Goal: Check status

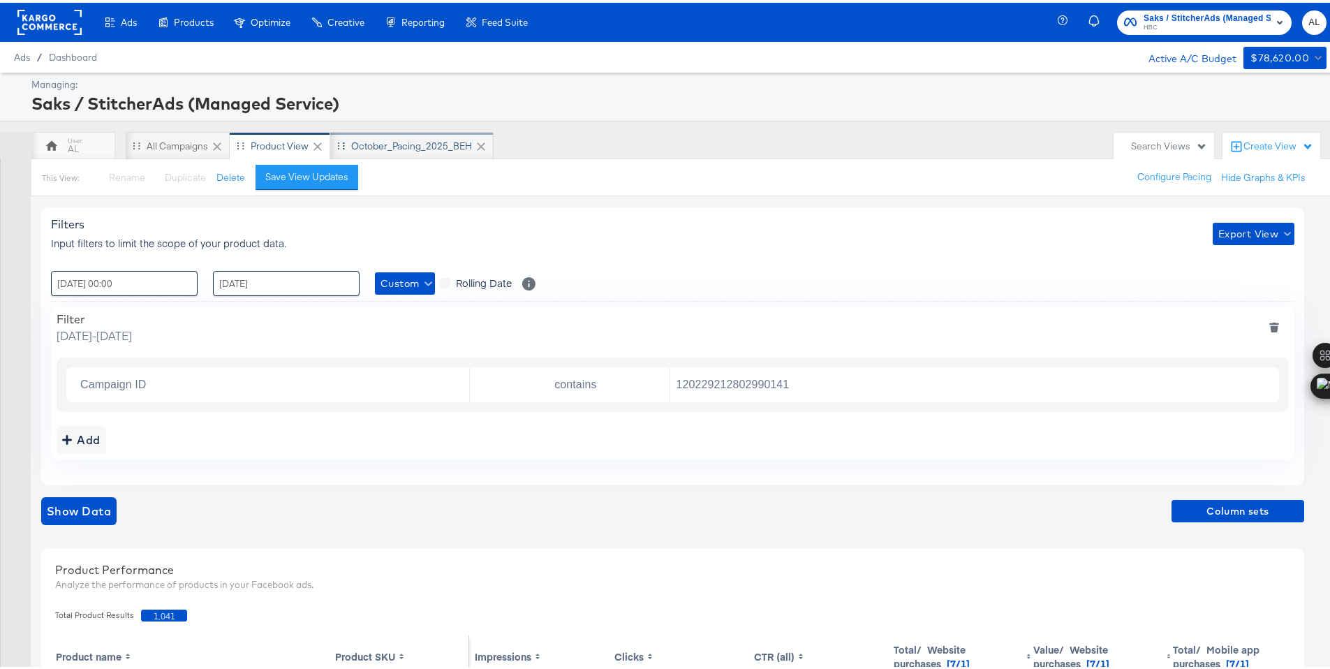
click at [397, 146] on div "October_Pacing_2025_BEH" at bounding box center [411, 143] width 121 height 13
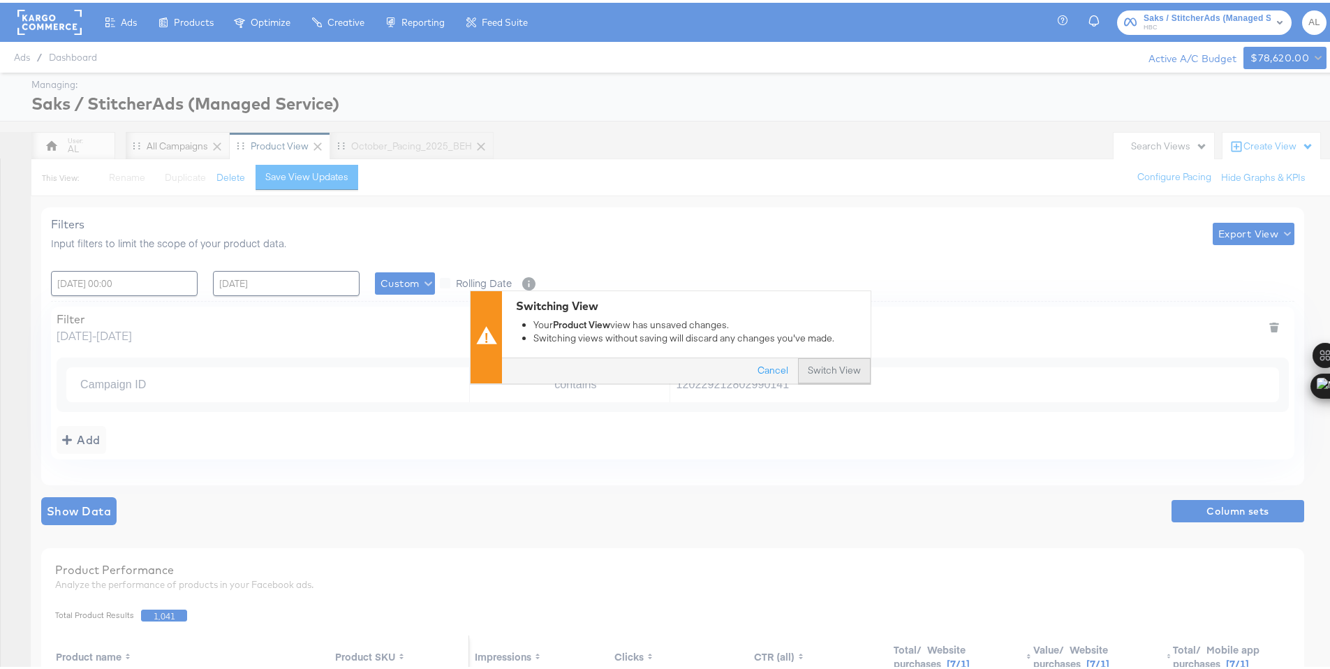
click at [814, 366] on button "Switch View" at bounding box center [834, 368] width 73 height 25
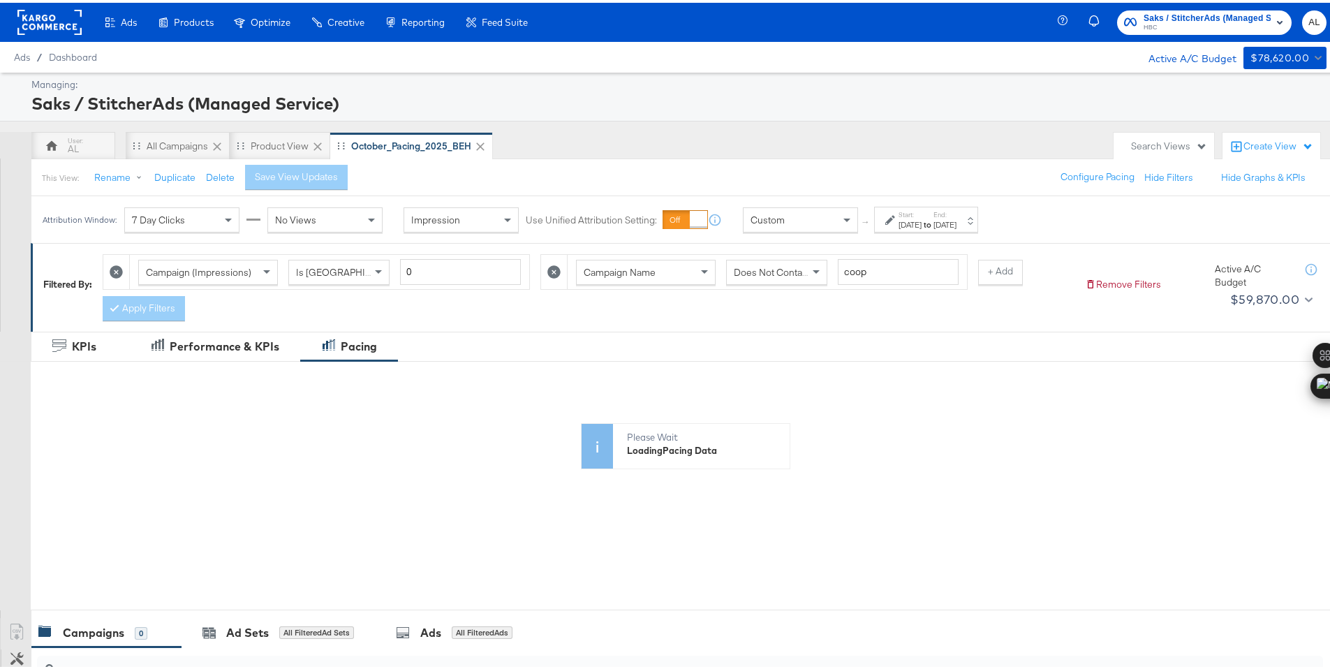
click at [836, 219] on div "Custom" at bounding box center [801, 217] width 114 height 24
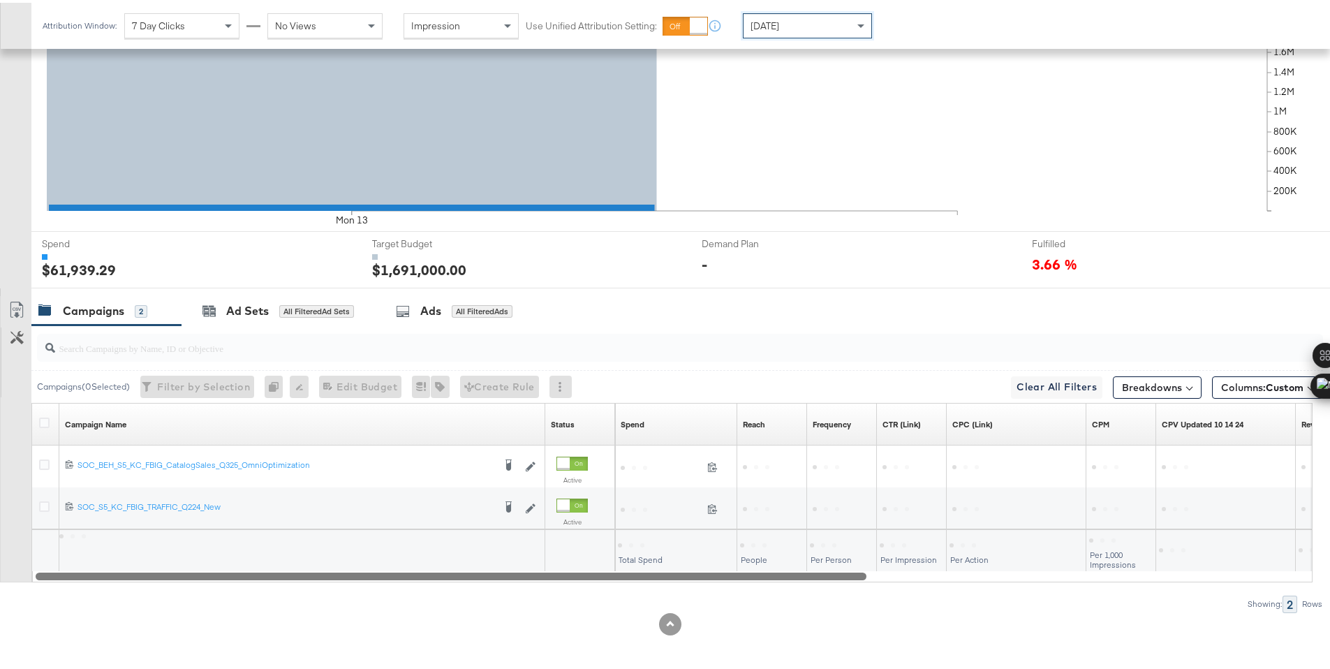
scroll to position [365, 0]
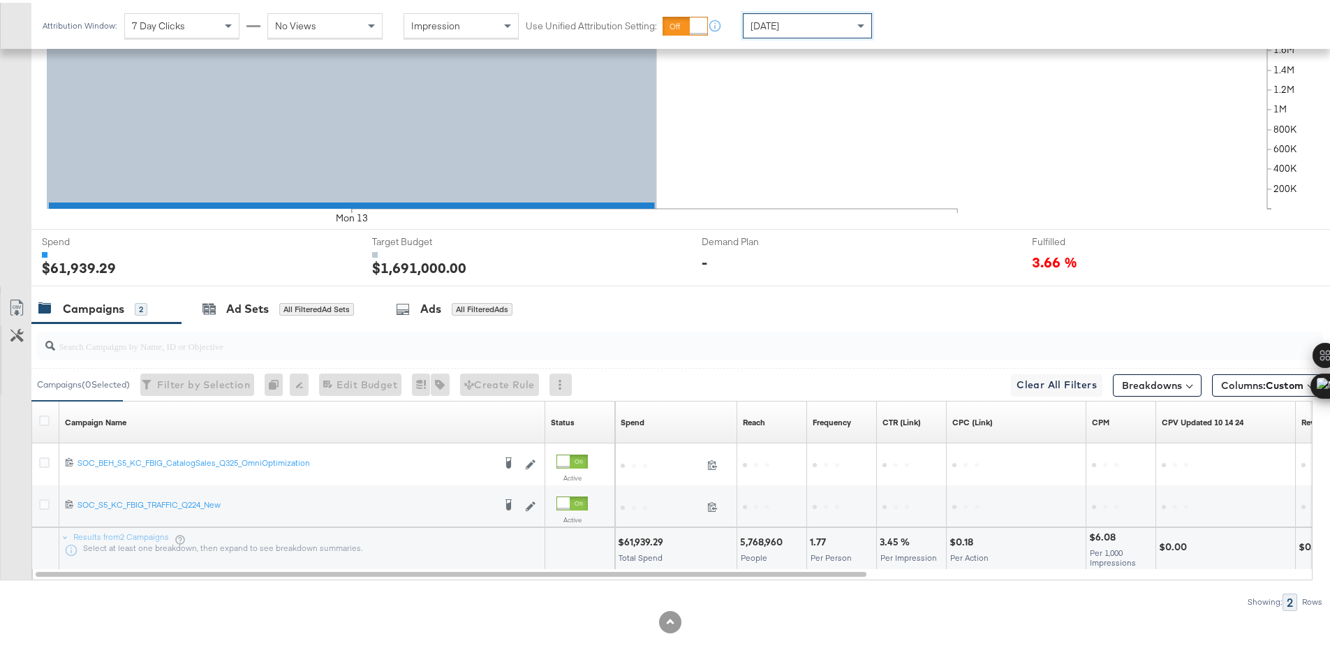
click at [634, 538] on div "$61,939.29" at bounding box center [643, 539] width 50 height 13
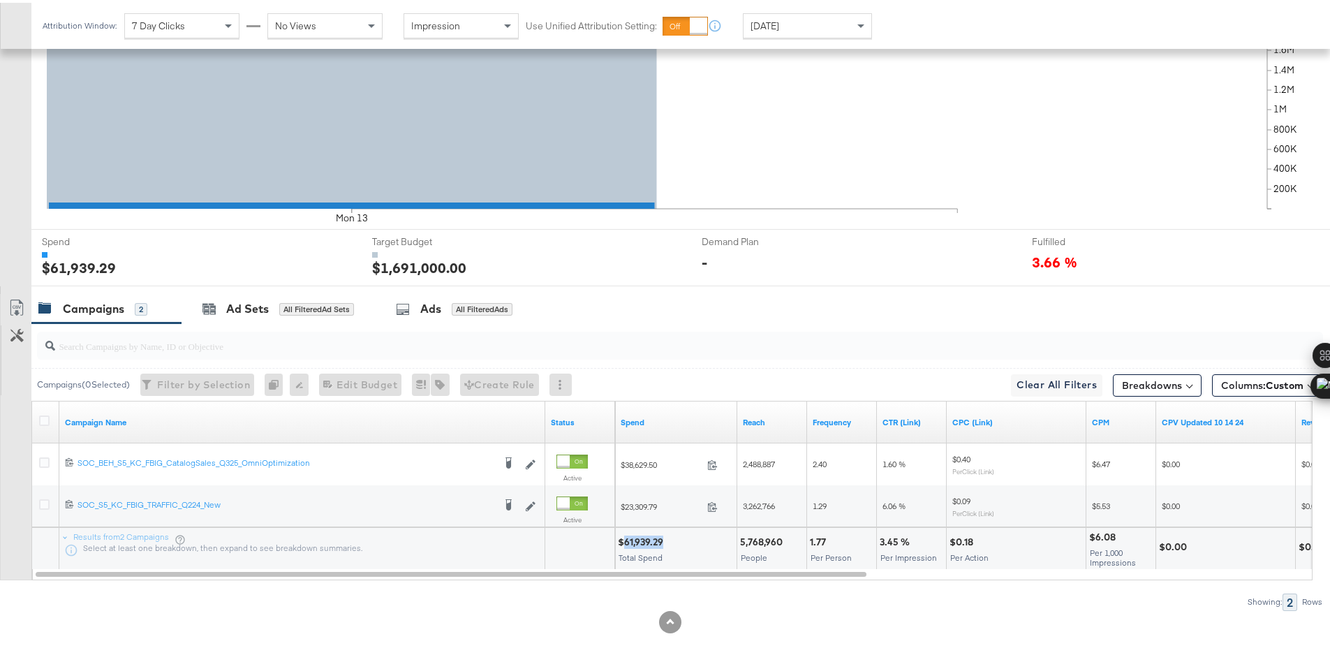
copy div "61,939.29"
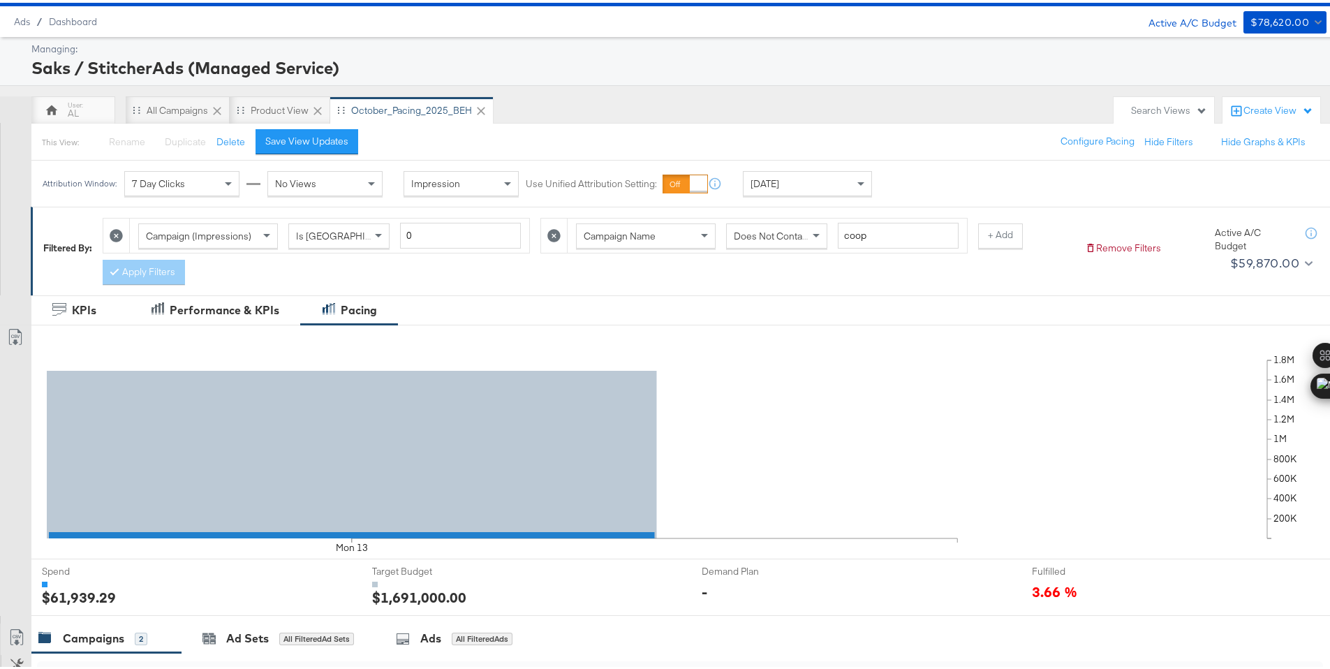
scroll to position [0, 0]
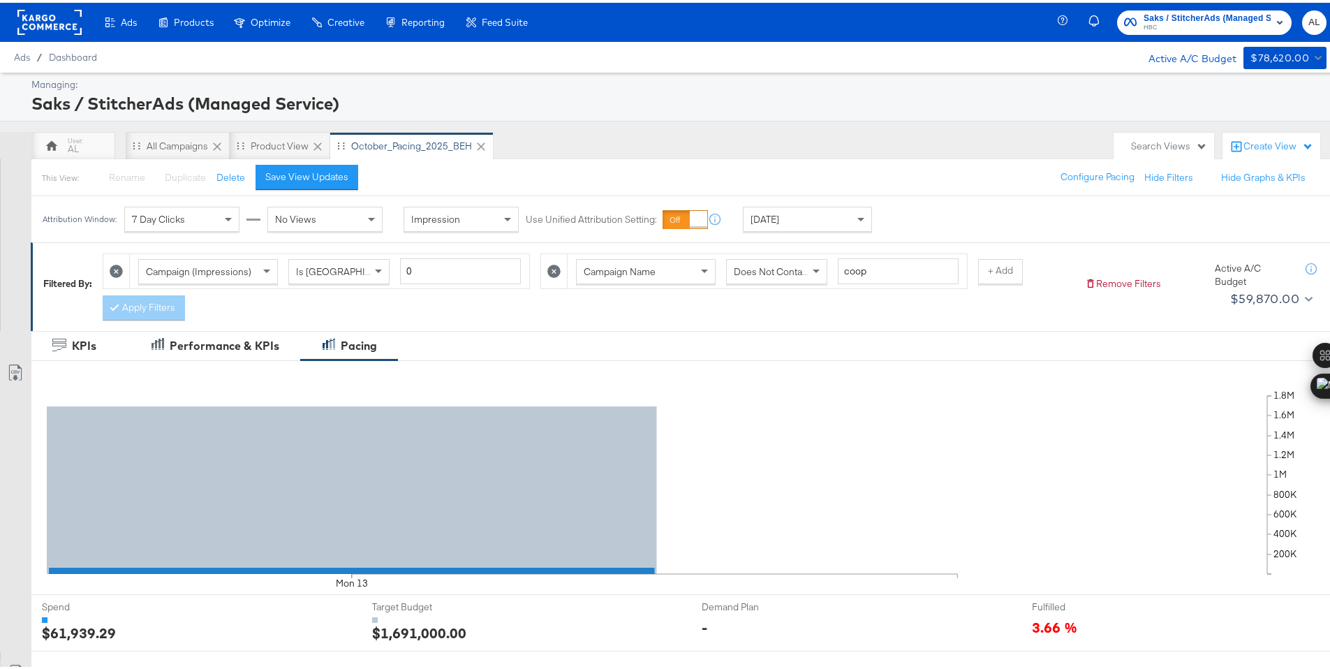
click at [37, 24] on rect at bounding box center [49, 19] width 64 height 25
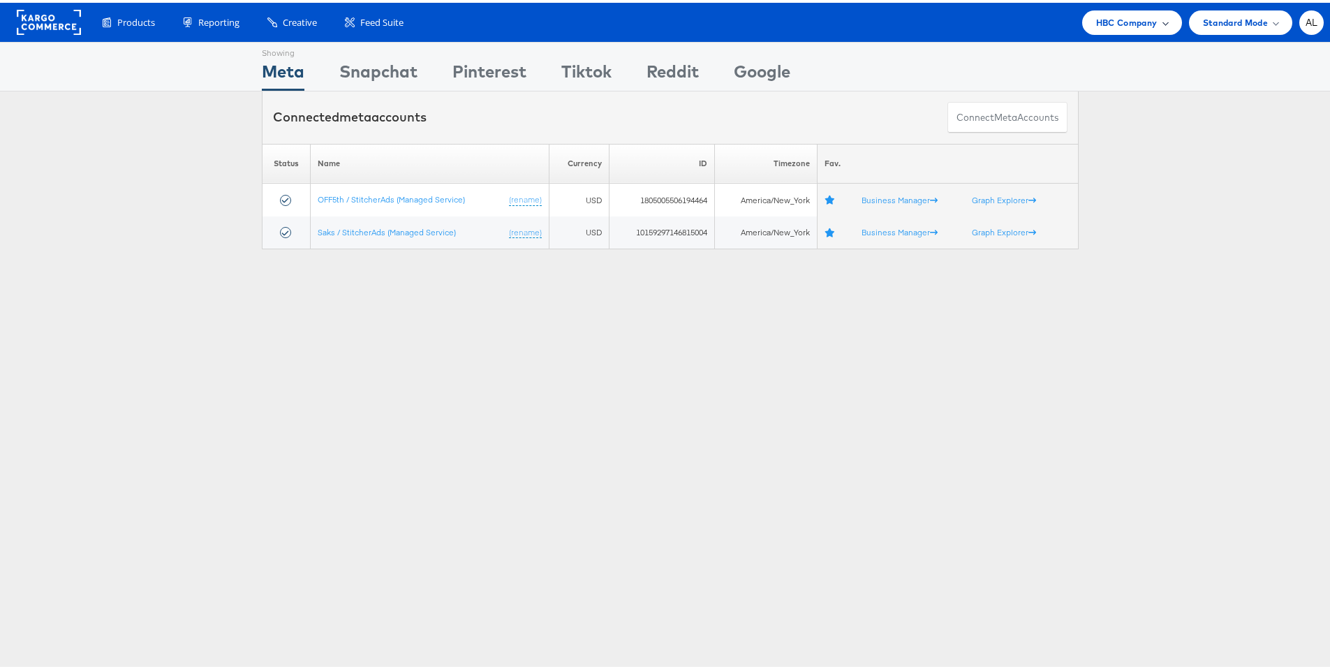
click at [1155, 22] on div "HBC Company" at bounding box center [1132, 20] width 72 height 15
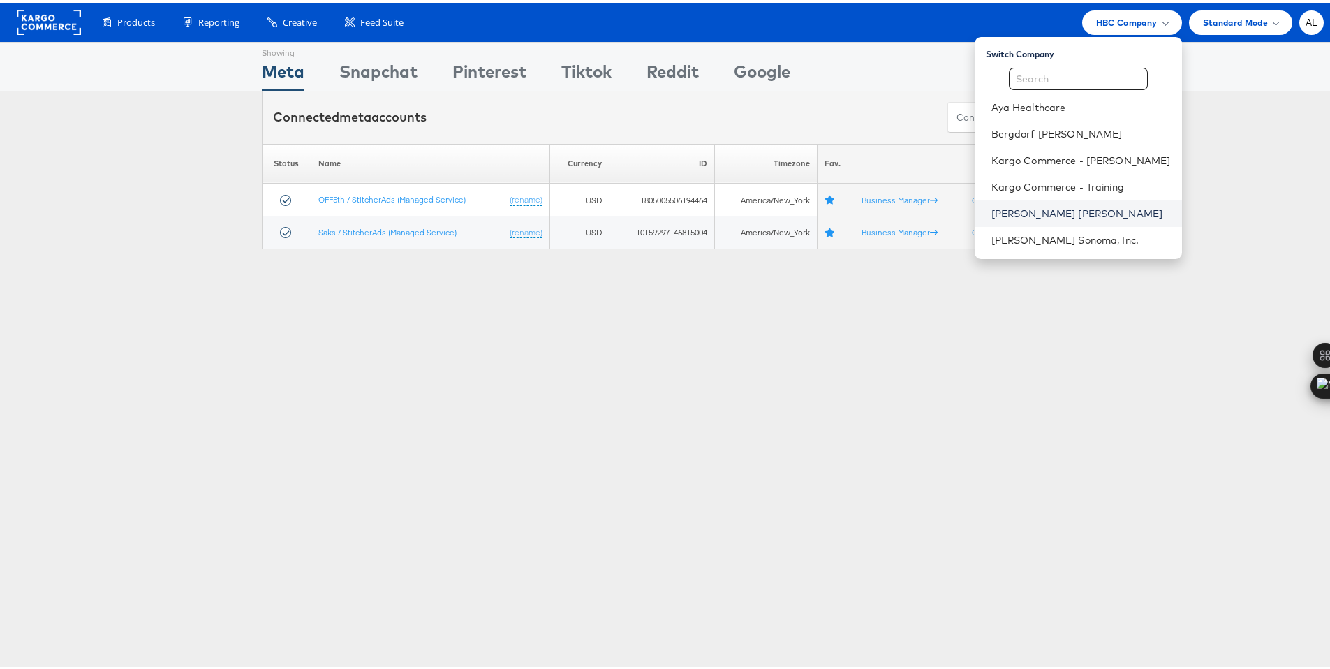
click at [1048, 214] on link "Neiman Marcus" at bounding box center [1081, 211] width 179 height 14
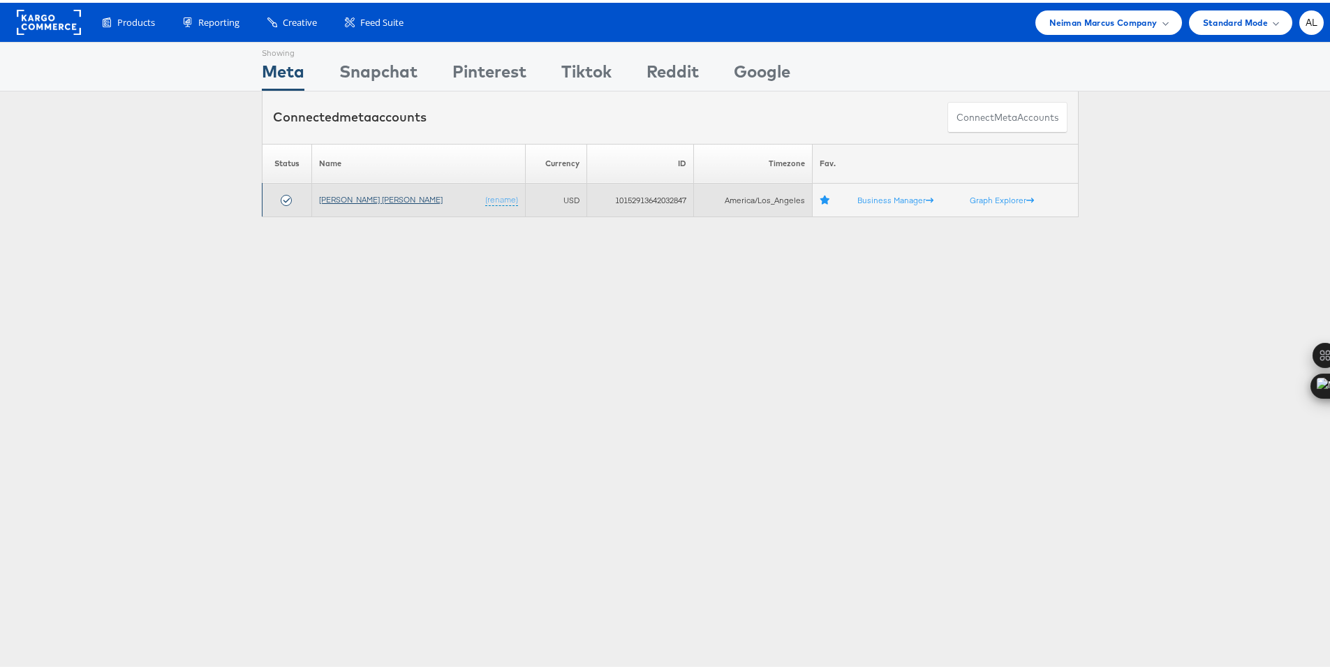
click at [335, 198] on link "Neiman Marcus" at bounding box center [381, 196] width 124 height 10
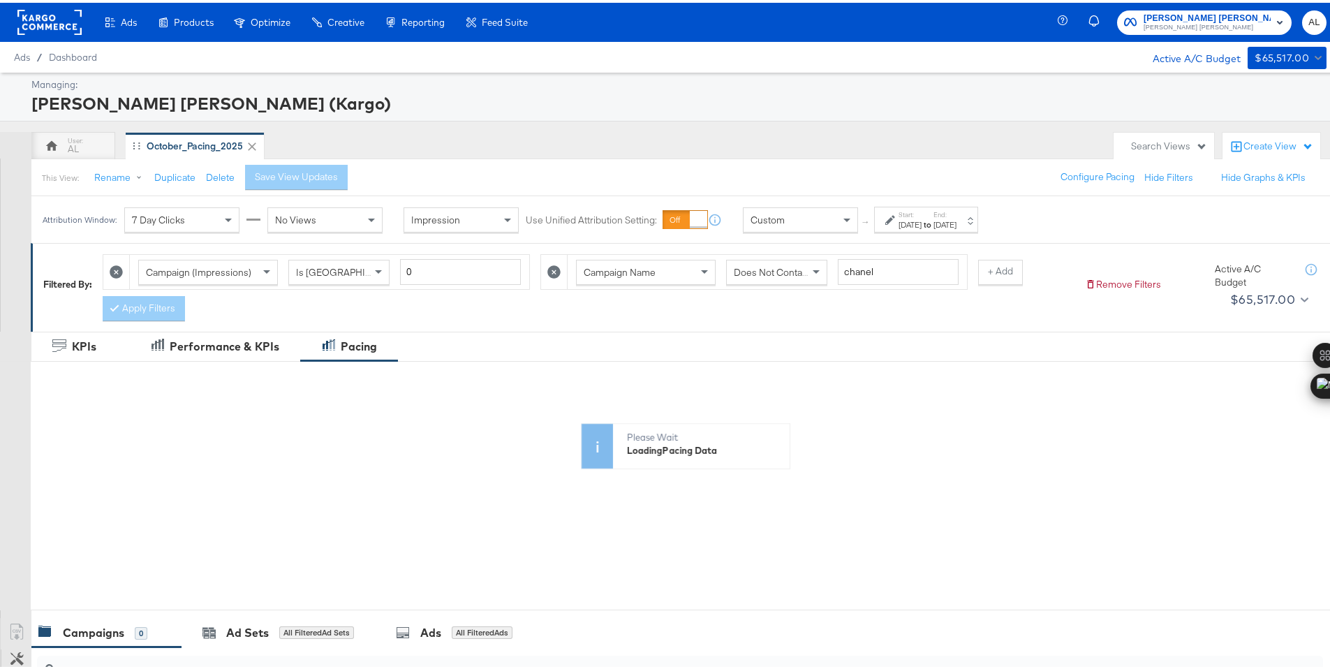
click at [792, 223] on div "Custom" at bounding box center [801, 217] width 114 height 24
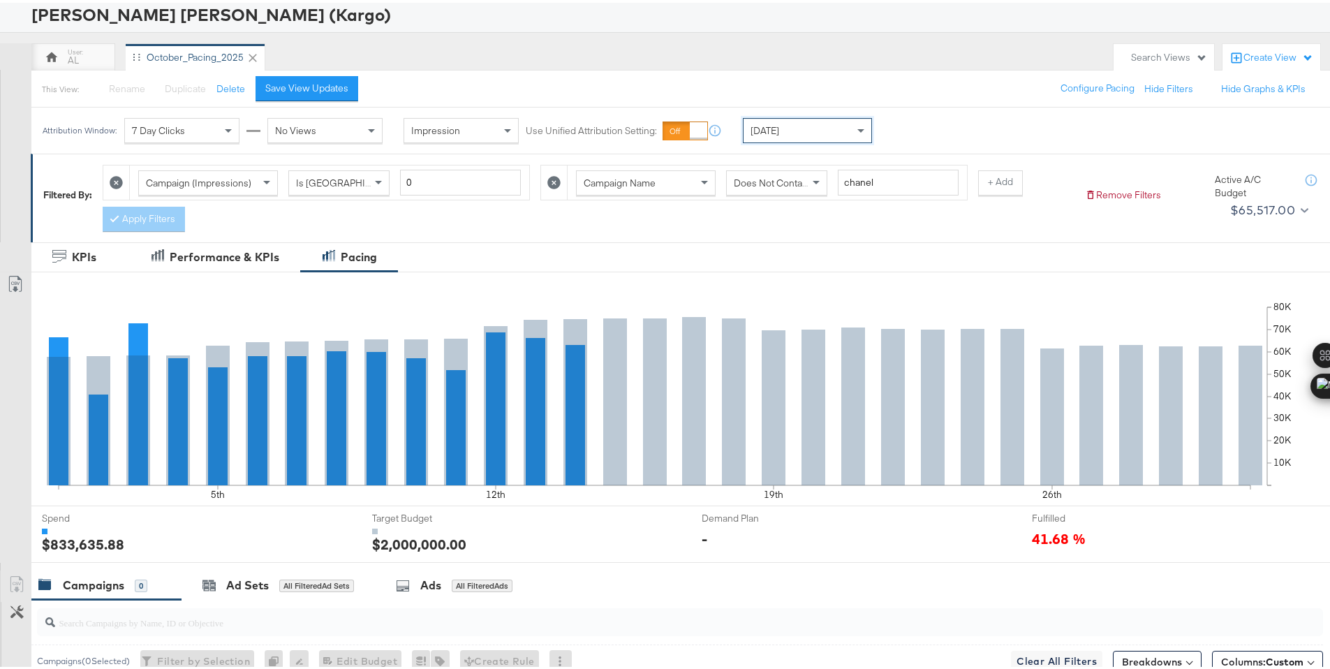
scroll to position [365, 0]
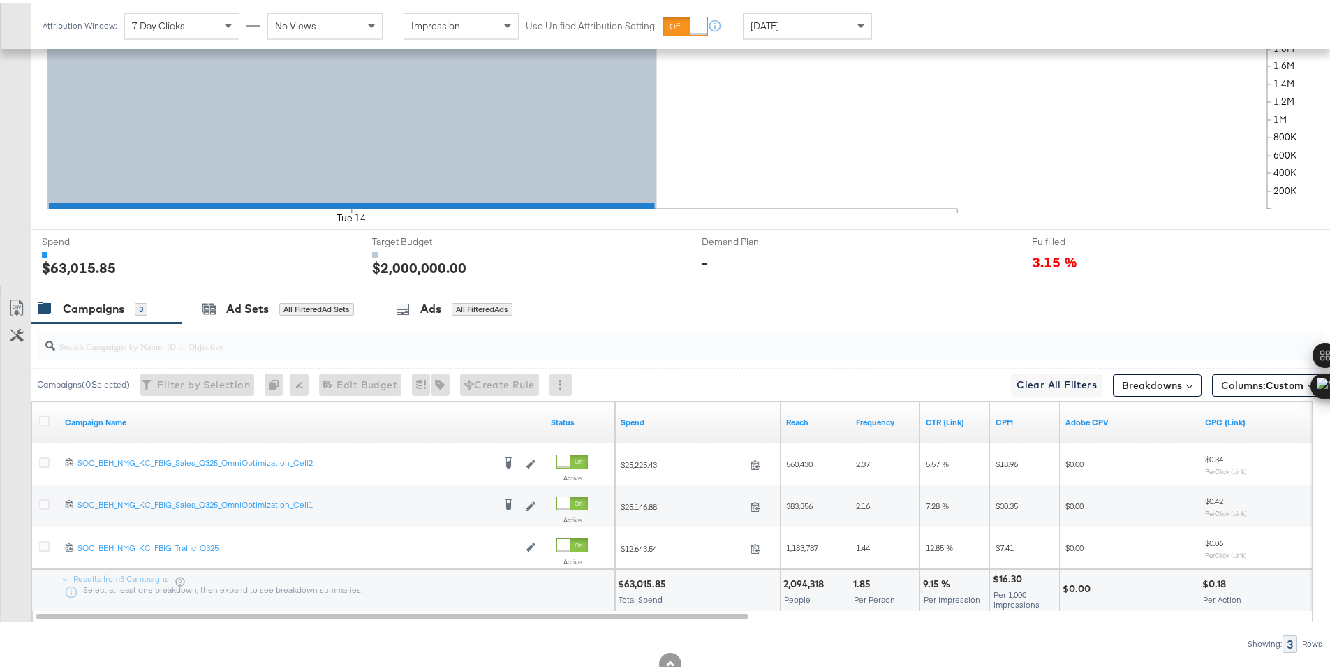
click at [637, 580] on div "$63,015.85" at bounding box center [644, 581] width 52 height 13
copy div "63,015.85"
click at [828, 25] on div "Today" at bounding box center [808, 23] width 128 height 24
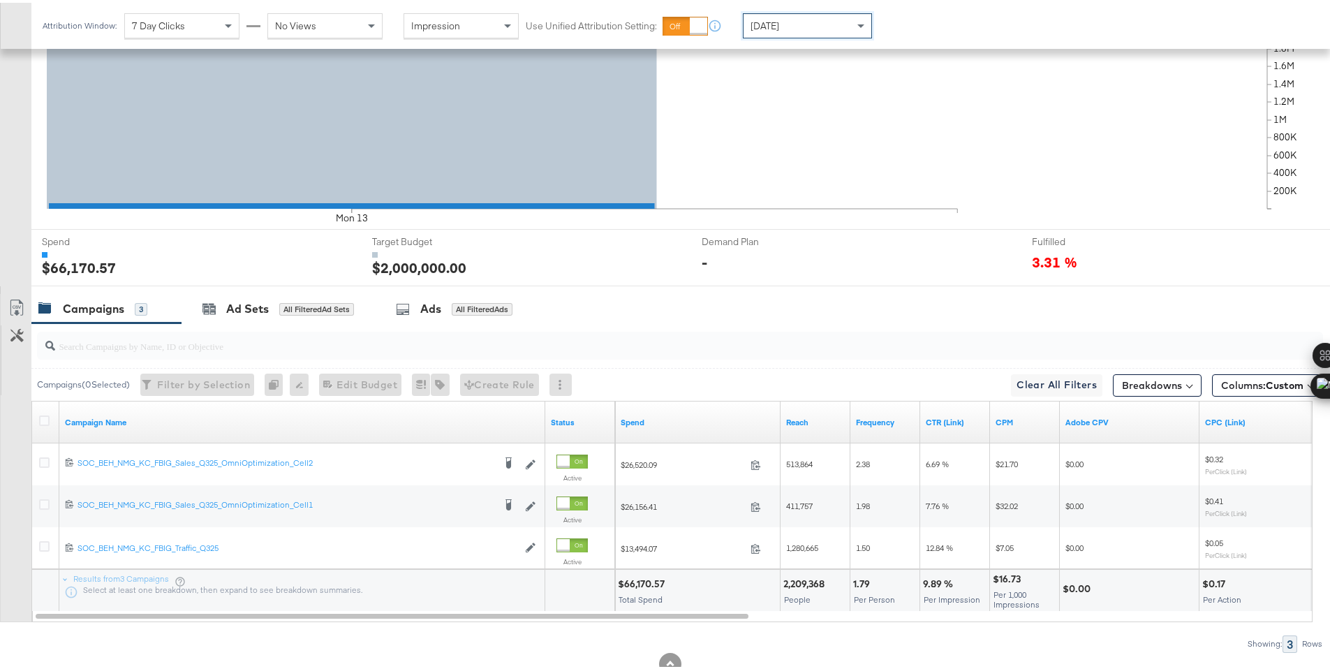
click at [640, 584] on div "$66,170.57" at bounding box center [643, 581] width 51 height 13
copy div "66,170.57"
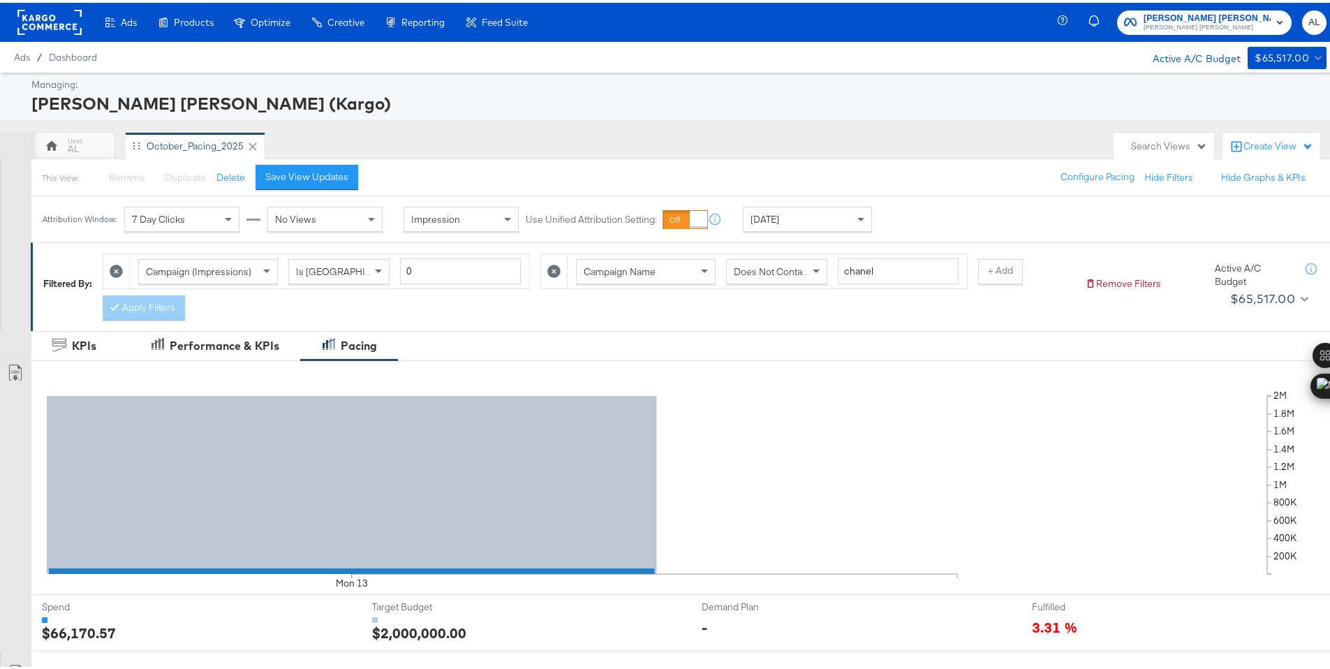
click at [41, 23] on rect at bounding box center [49, 19] width 64 height 25
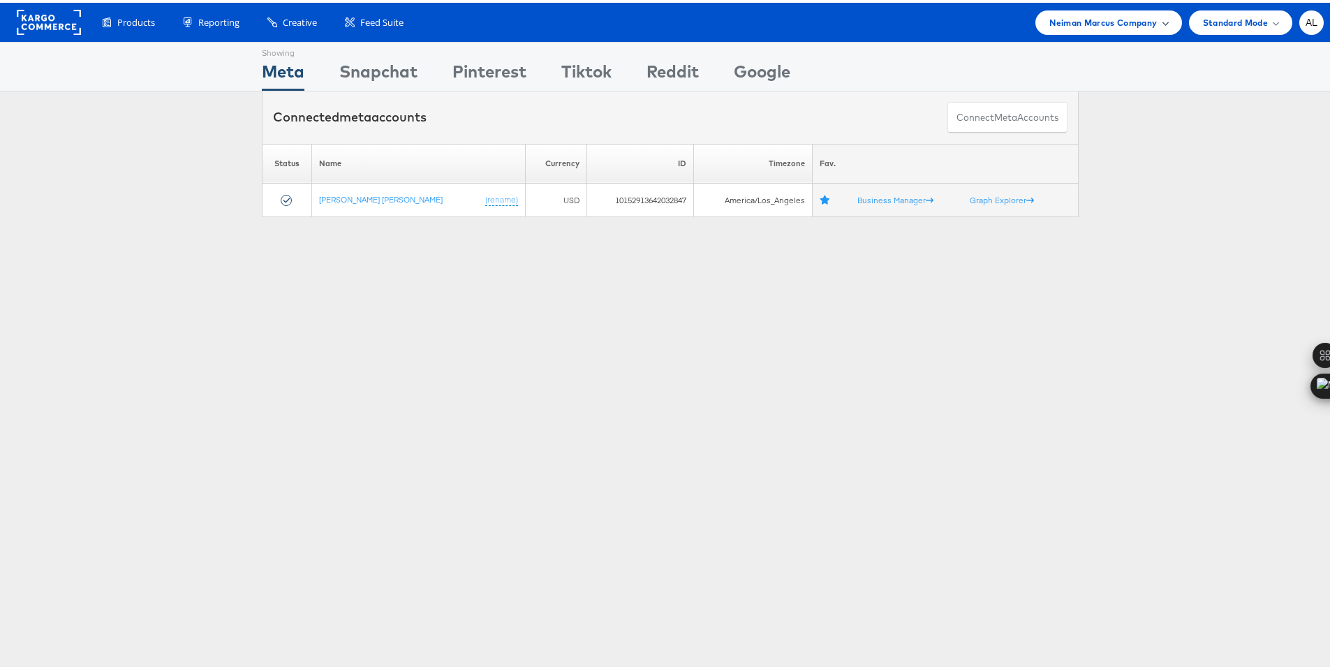
click at [1050, 20] on span "Neiman Marcus Company" at bounding box center [1104, 20] width 108 height 15
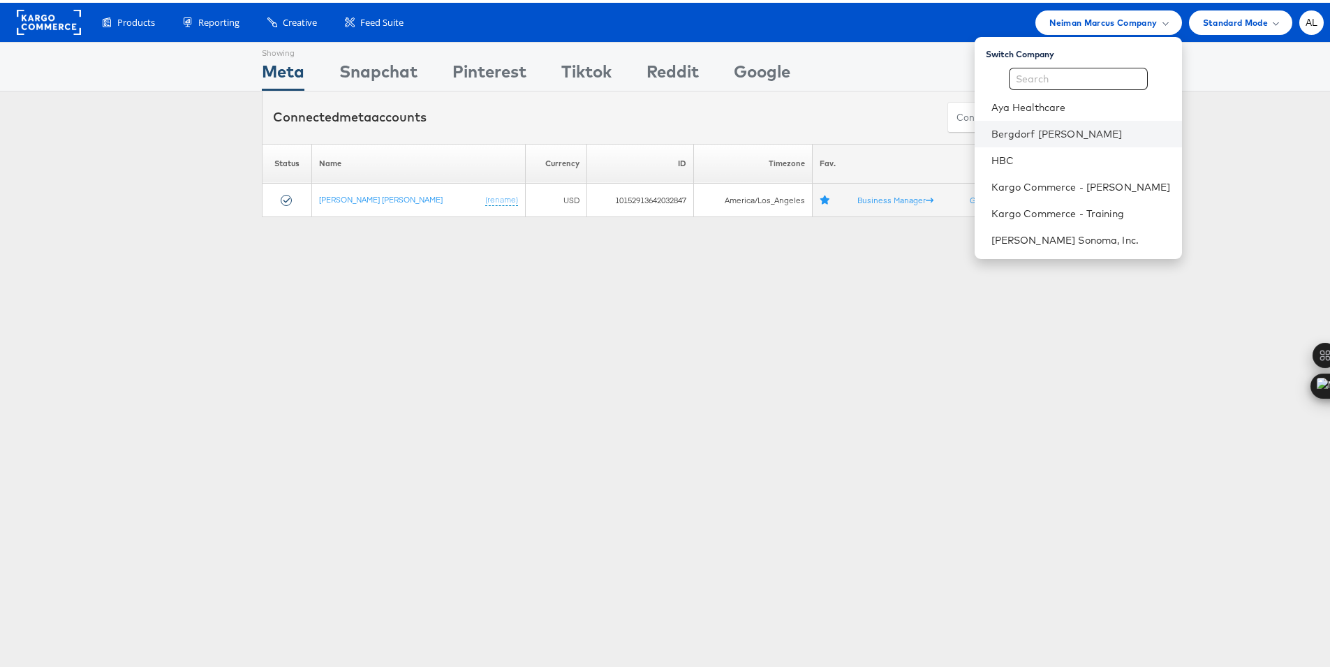
click at [1010, 140] on li "Bergdorf [PERSON_NAME]" at bounding box center [1078, 131] width 207 height 27
click at [998, 135] on link "Bergdorf [PERSON_NAME]" at bounding box center [1081, 131] width 179 height 14
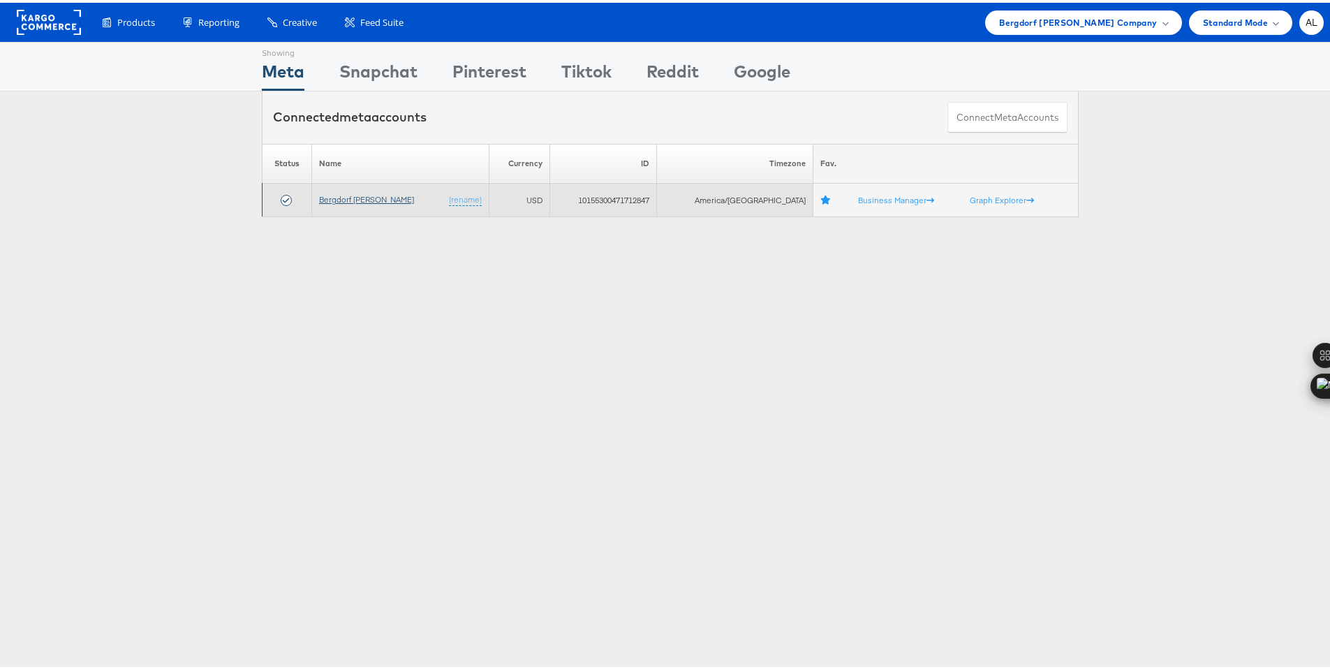
click at [361, 200] on link "Bergdorf [PERSON_NAME]" at bounding box center [366, 196] width 95 height 10
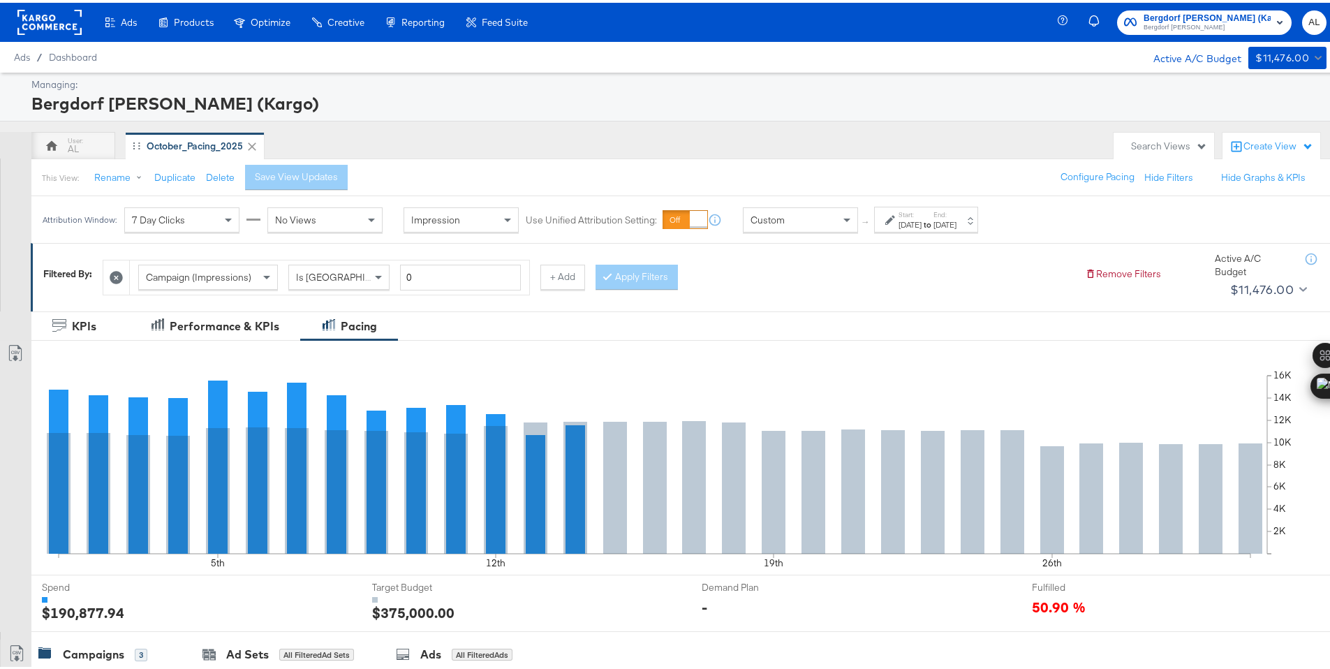
click at [783, 226] on div "Custom" at bounding box center [801, 217] width 114 height 24
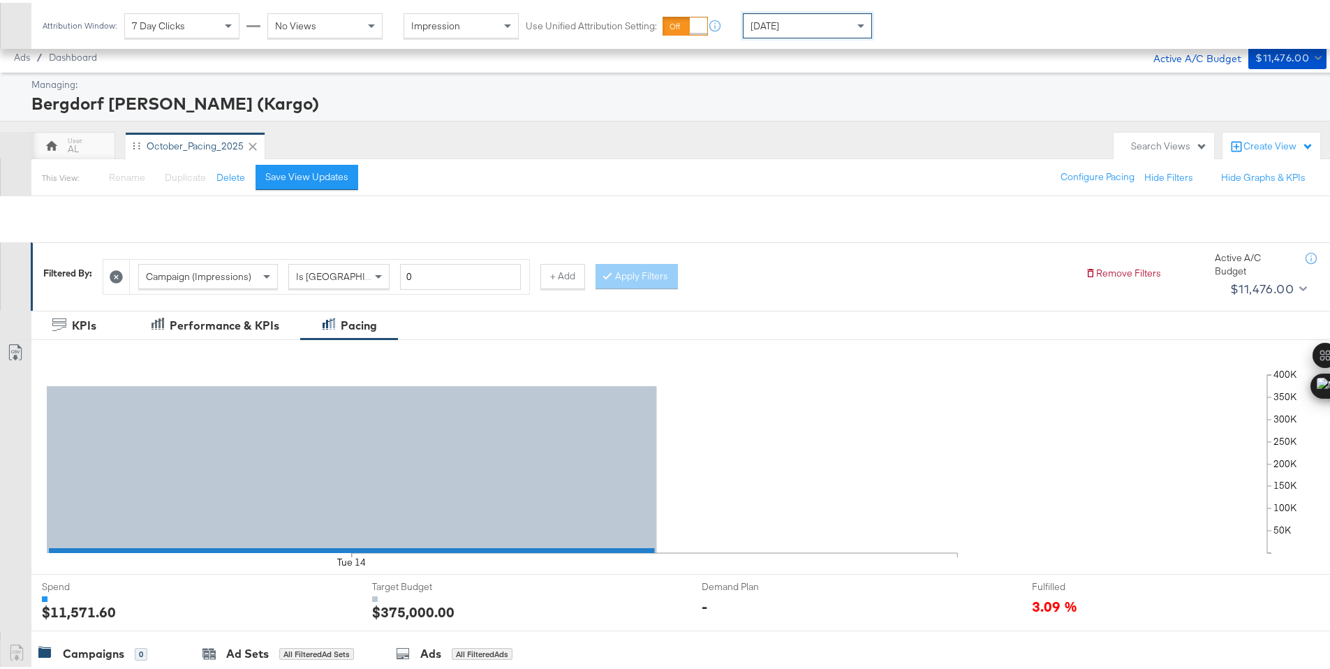
scroll to position [345, 0]
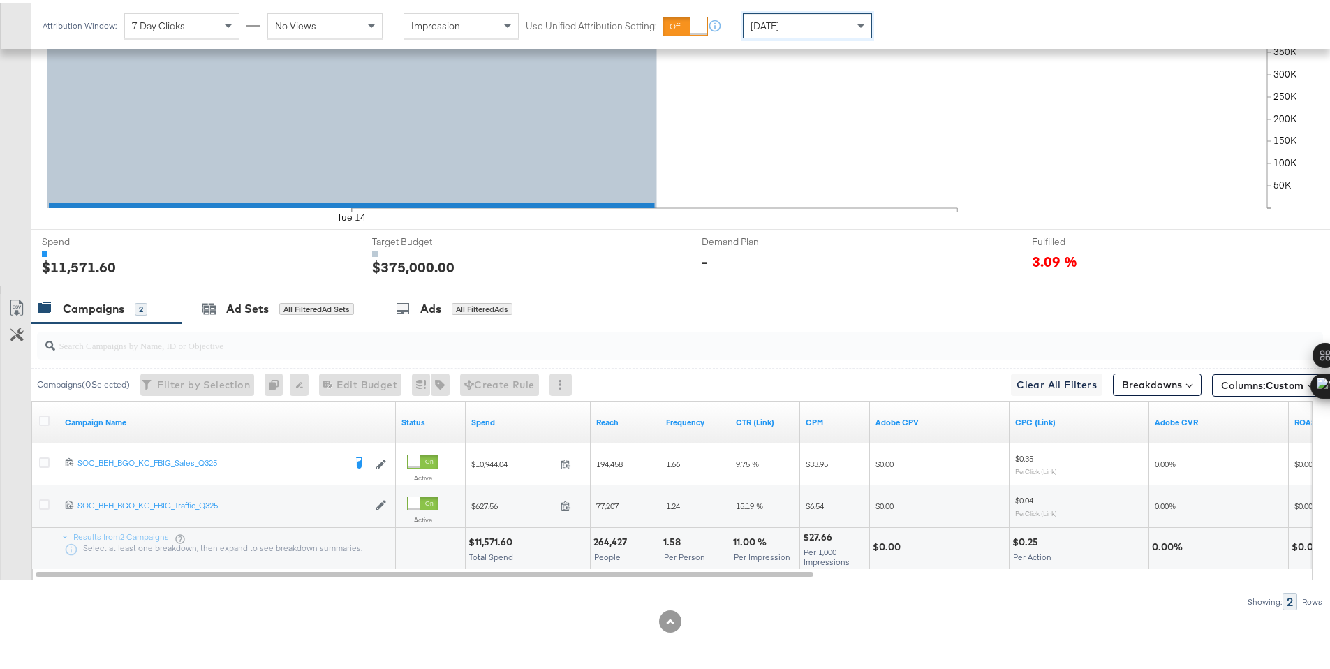
click at [485, 543] on div "$11,571.60" at bounding box center [493, 539] width 48 height 13
copy div "11,571.60"
click at [785, 22] on div "[DATE]" at bounding box center [808, 23] width 128 height 24
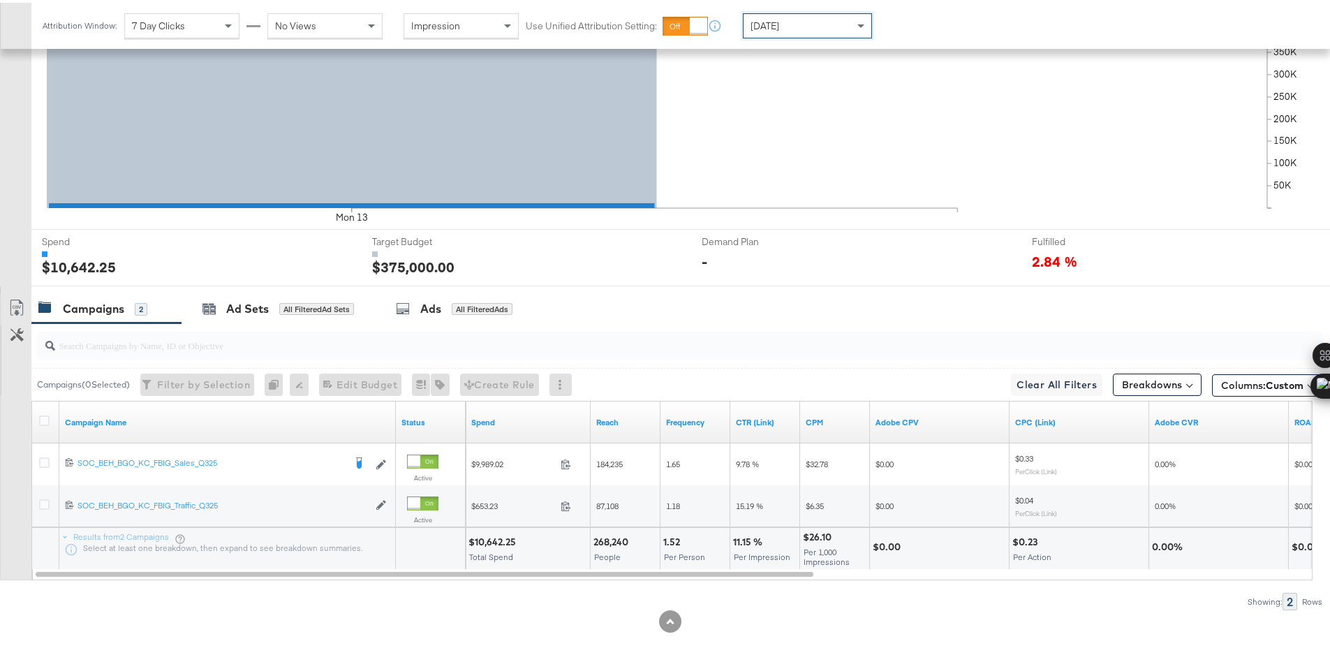
click at [490, 541] on div "$10,642.25" at bounding box center [495, 539] width 52 height 13
copy div "10,642.25"
